Goal: Navigation & Orientation: Find specific page/section

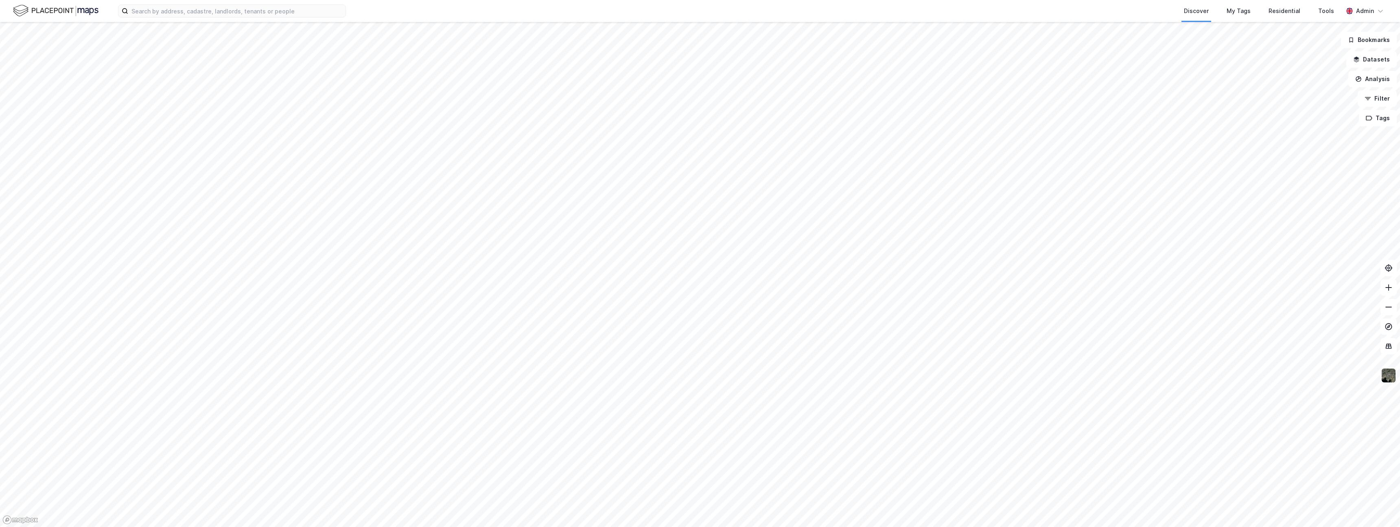
click at [1388, 376] on img at bounding box center [1388, 374] width 15 height 15
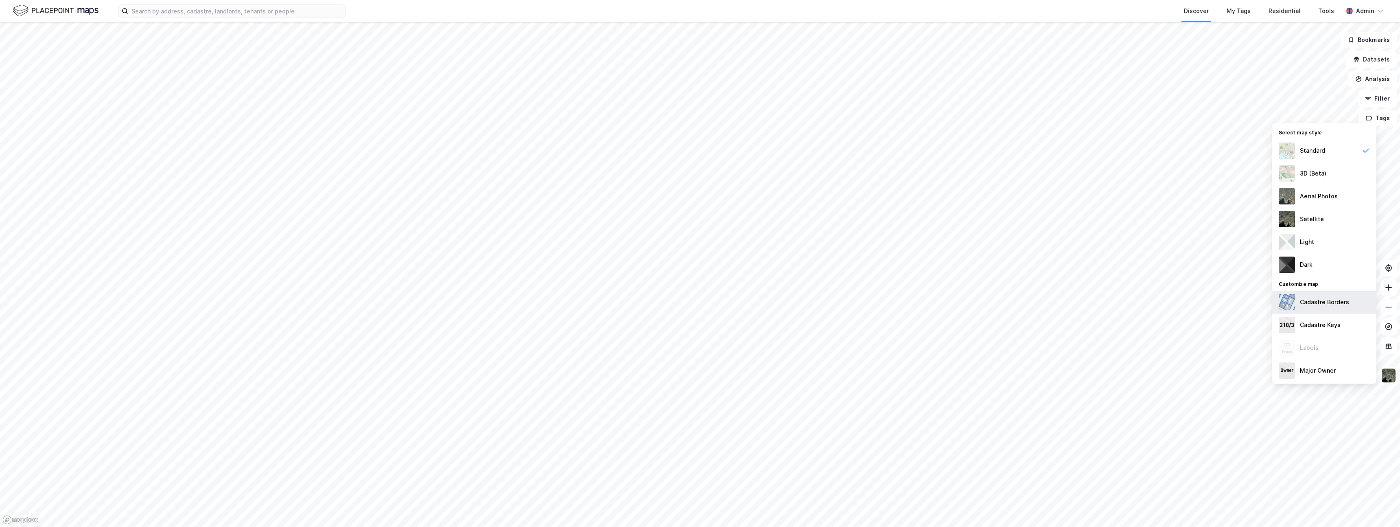
click at [1314, 303] on div "Cadastre Borders" at bounding box center [1324, 302] width 49 height 10
click at [1331, 318] on div "Cadastre Keys" at bounding box center [1324, 324] width 104 height 23
click at [1321, 370] on div "Major Owner" at bounding box center [1318, 370] width 36 height 10
